Goal: Information Seeking & Learning: Understand process/instructions

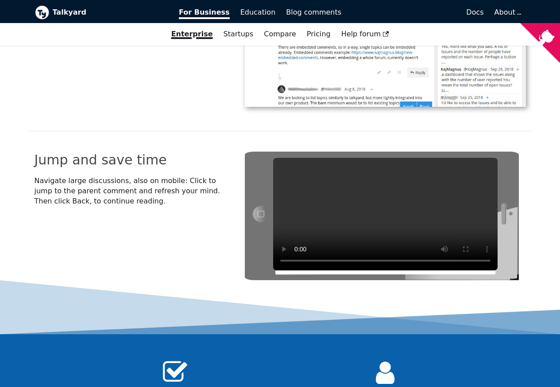
scroll to position [2564, 0]
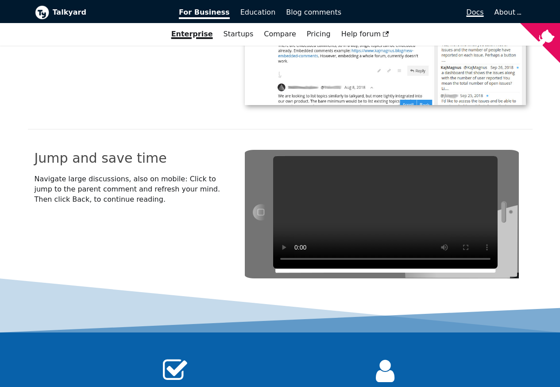
click at [480, 11] on span "Docs" at bounding box center [475, 12] width 17 height 8
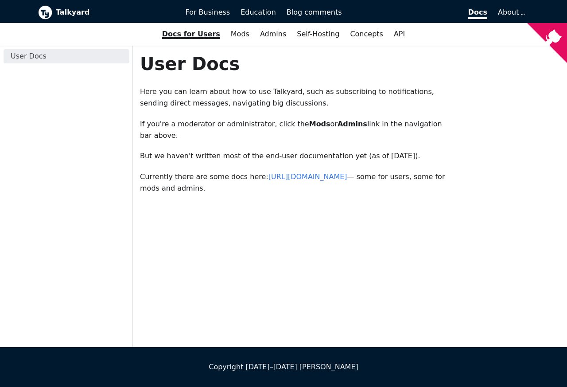
click at [227, 184] on p "Currently there are some docs here: [URL][DOMAIN_NAME] — some for users, some f…" at bounding box center [295, 182] width 311 height 23
click at [333, 177] on link "[URL][DOMAIN_NAME]" at bounding box center [308, 176] width 79 height 8
